Goal: Task Accomplishment & Management: Manage account settings

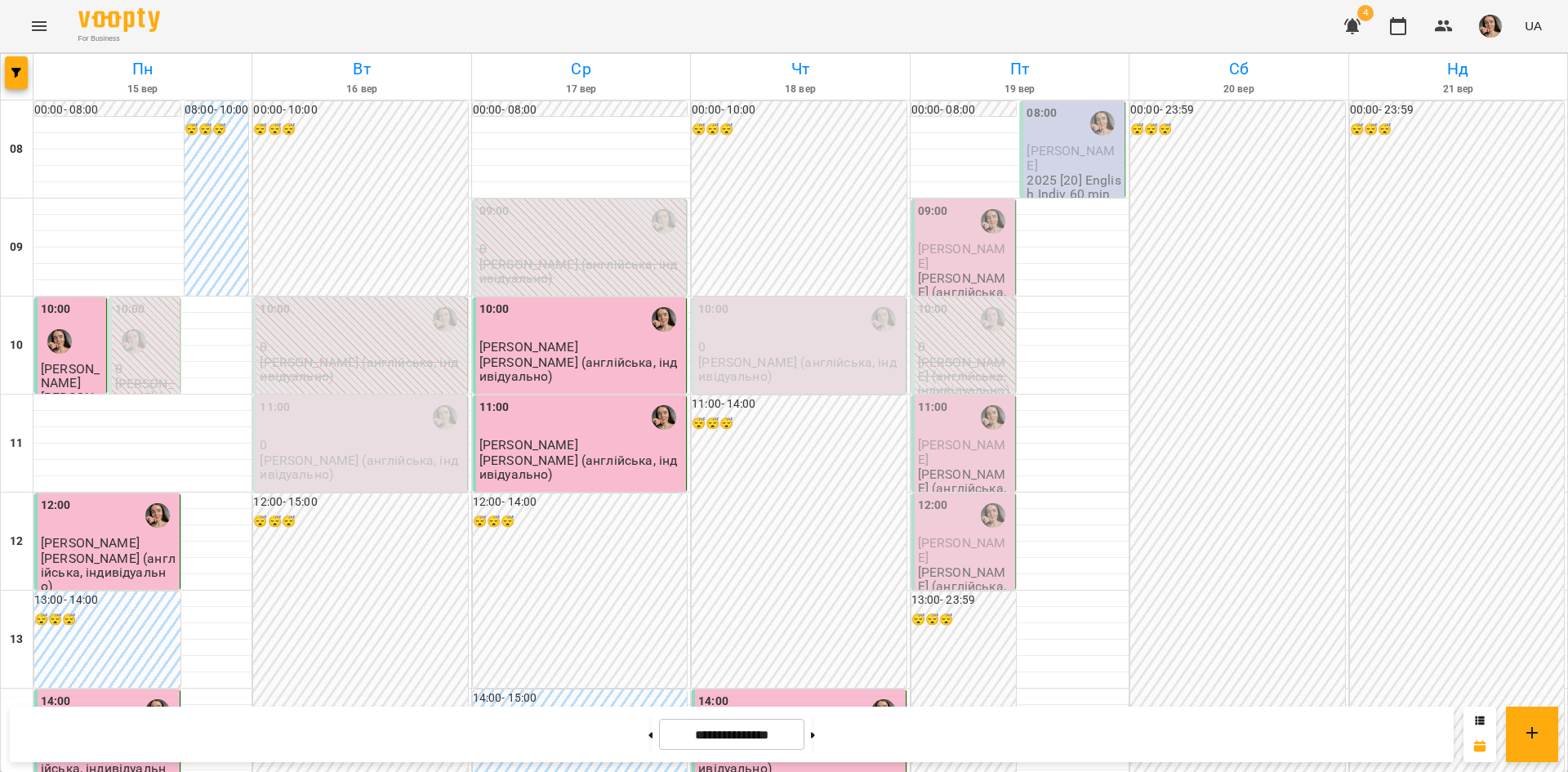
click at [1061, 159] on p "[PERSON_NAME]" at bounding box center [1073, 157] width 95 height 28
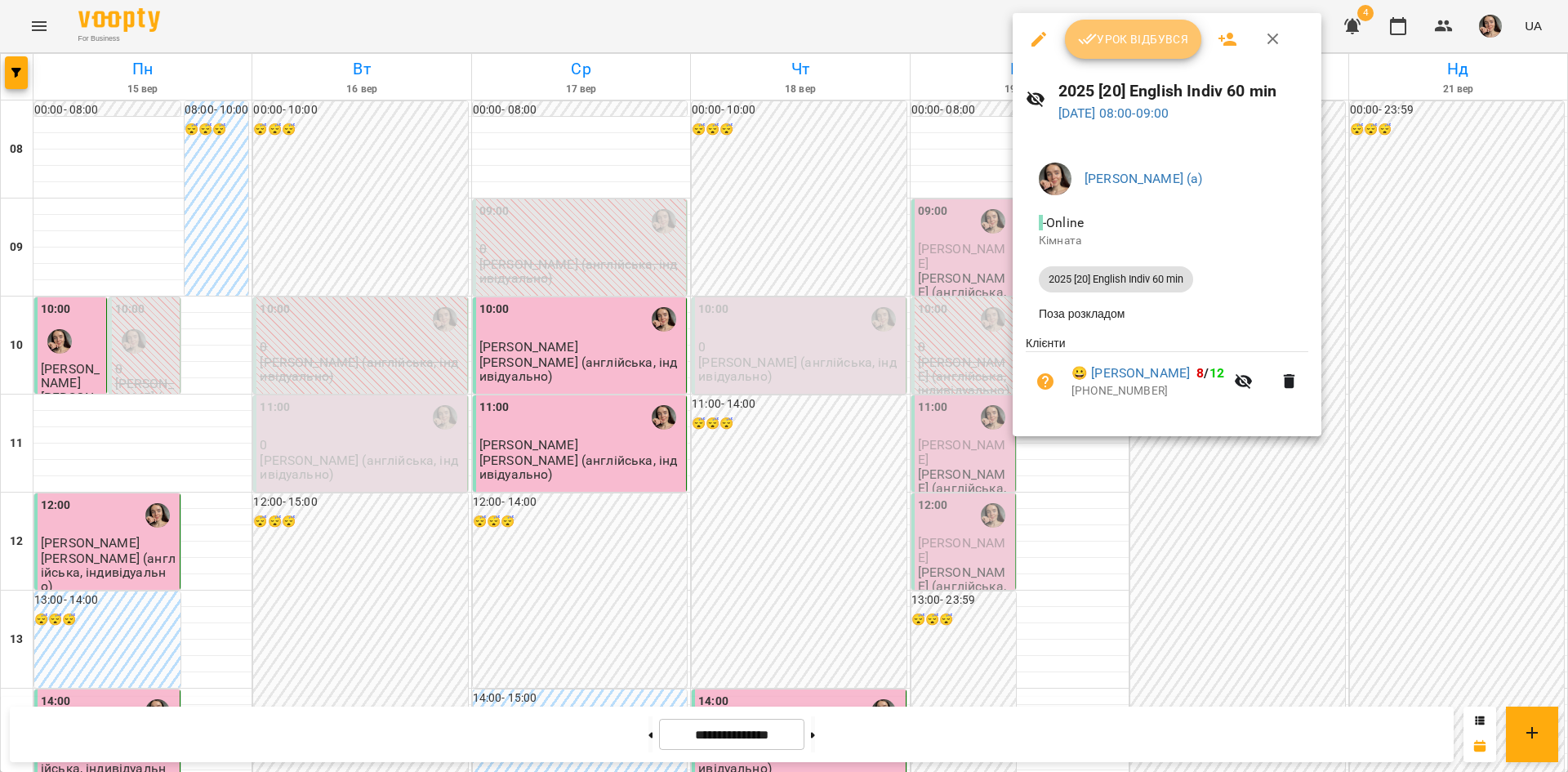
click at [1090, 46] on icon "button" at bounding box center [1087, 39] width 20 height 20
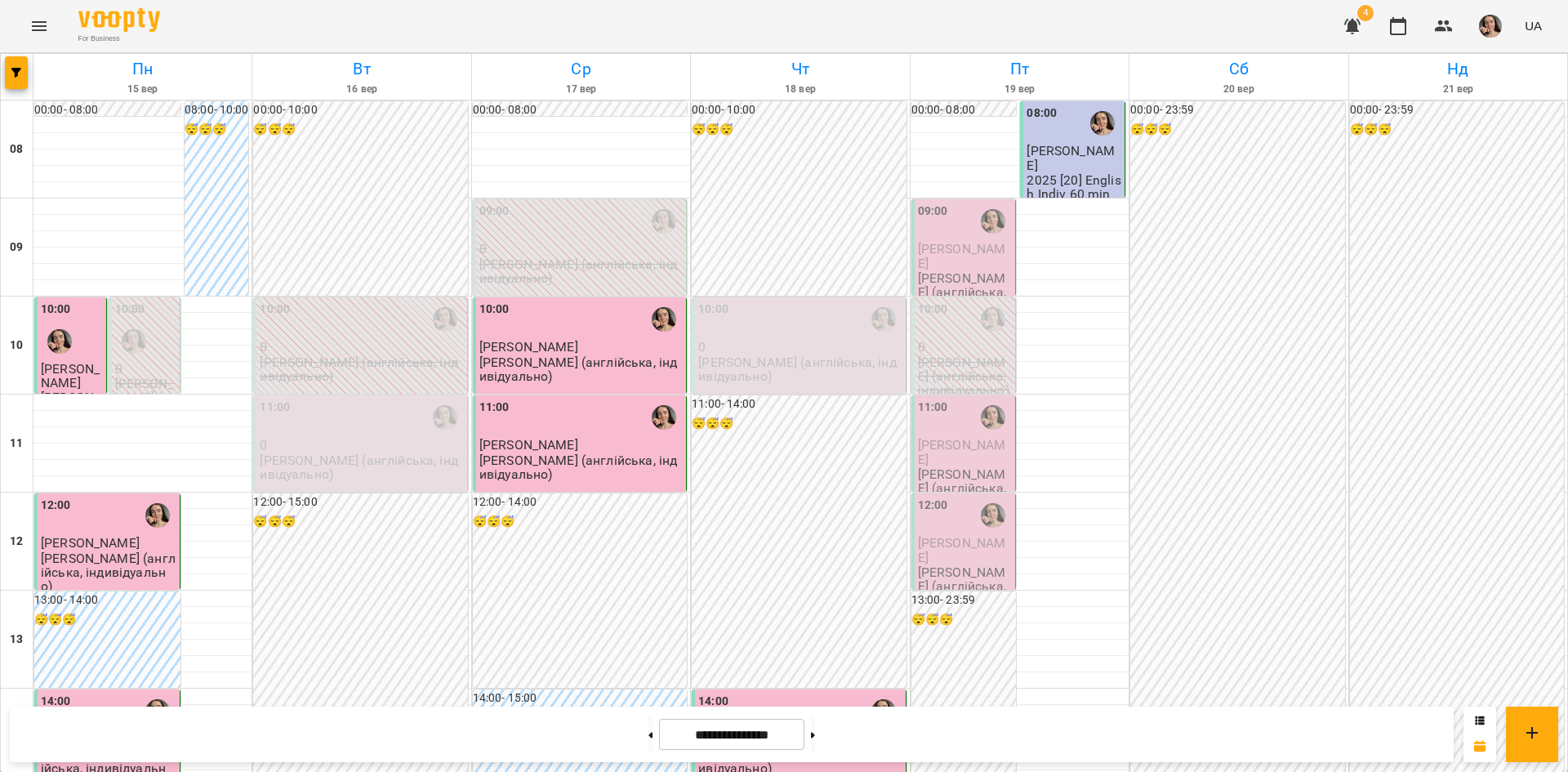
click at [950, 241] on span "[PERSON_NAME]" at bounding box center [961, 255] width 88 height 29
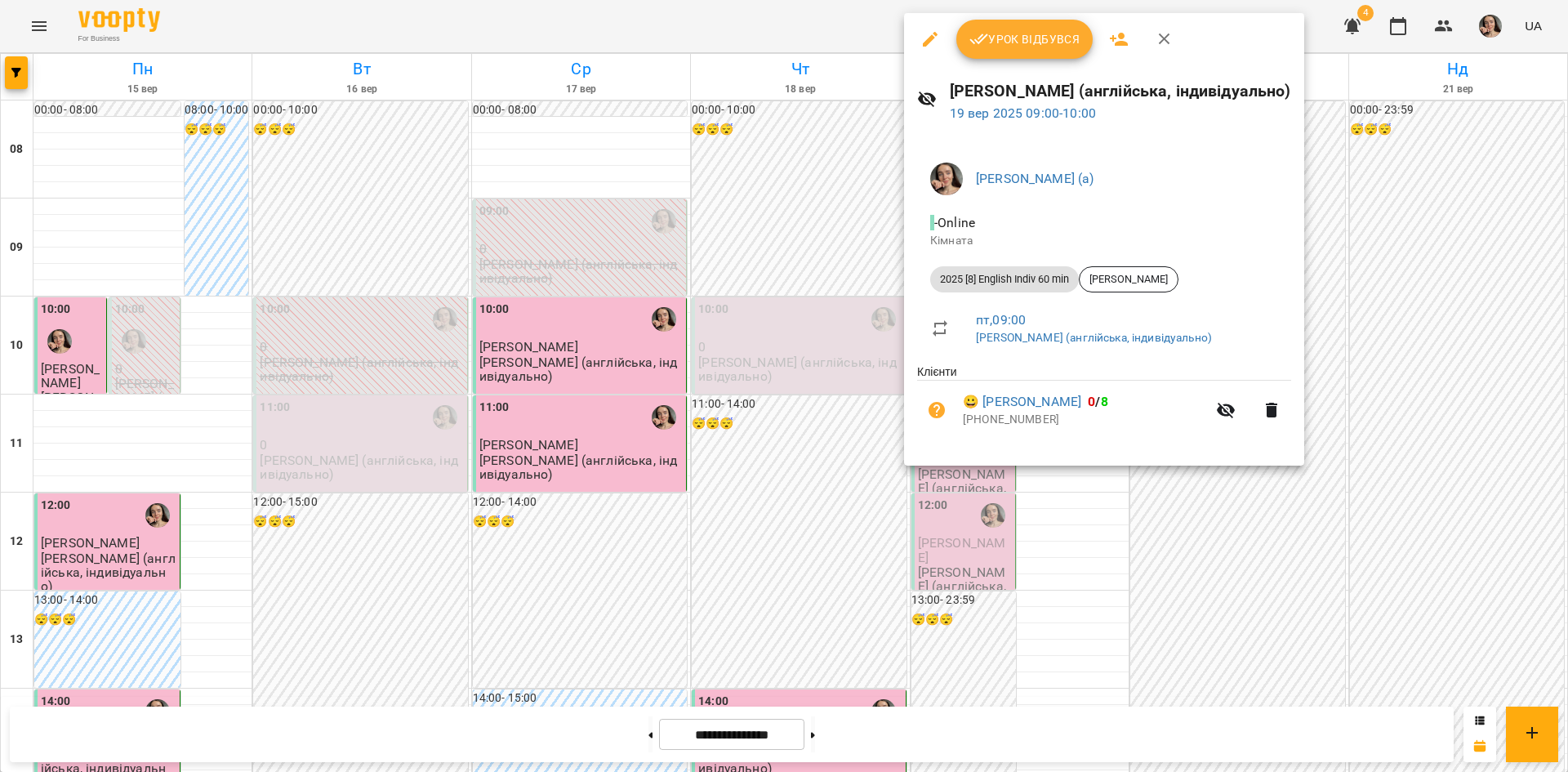
click at [1010, 46] on span "Урок відбувся" at bounding box center [1025, 39] width 111 height 20
